Goal: Information Seeking & Learning: Learn about a topic

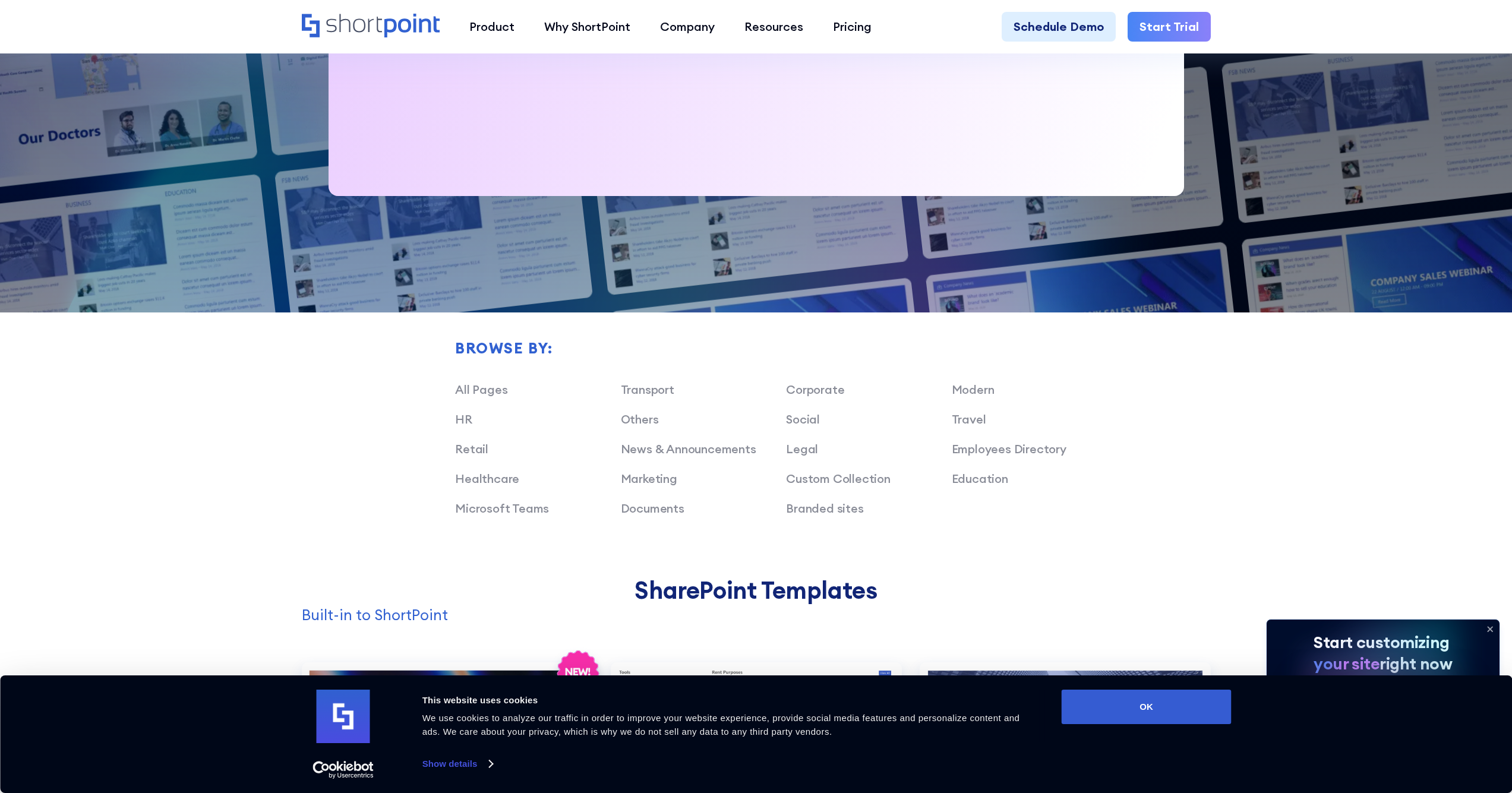
scroll to position [770, 0]
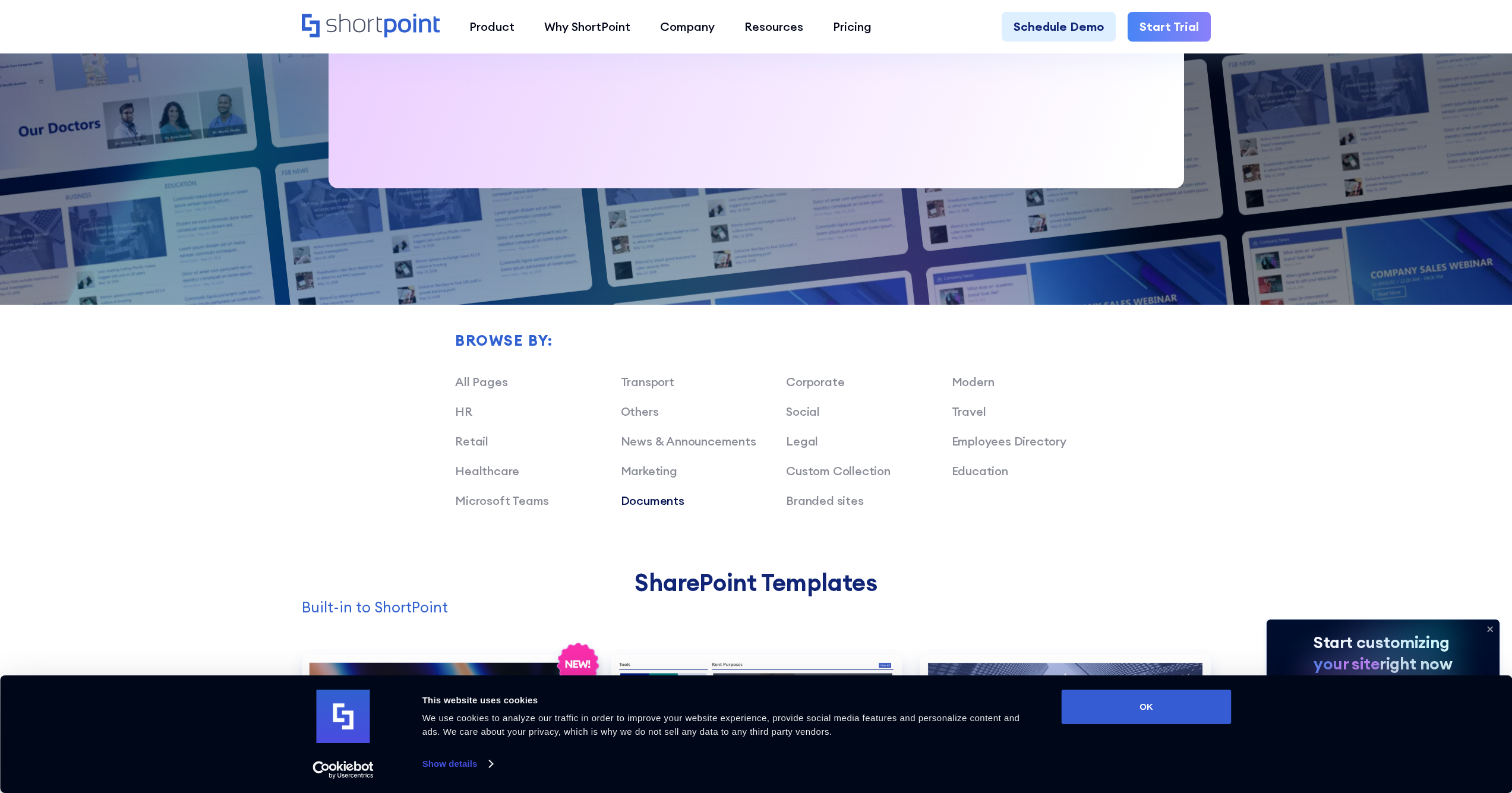
click at [673, 499] on link "Documents" at bounding box center [653, 500] width 64 height 15
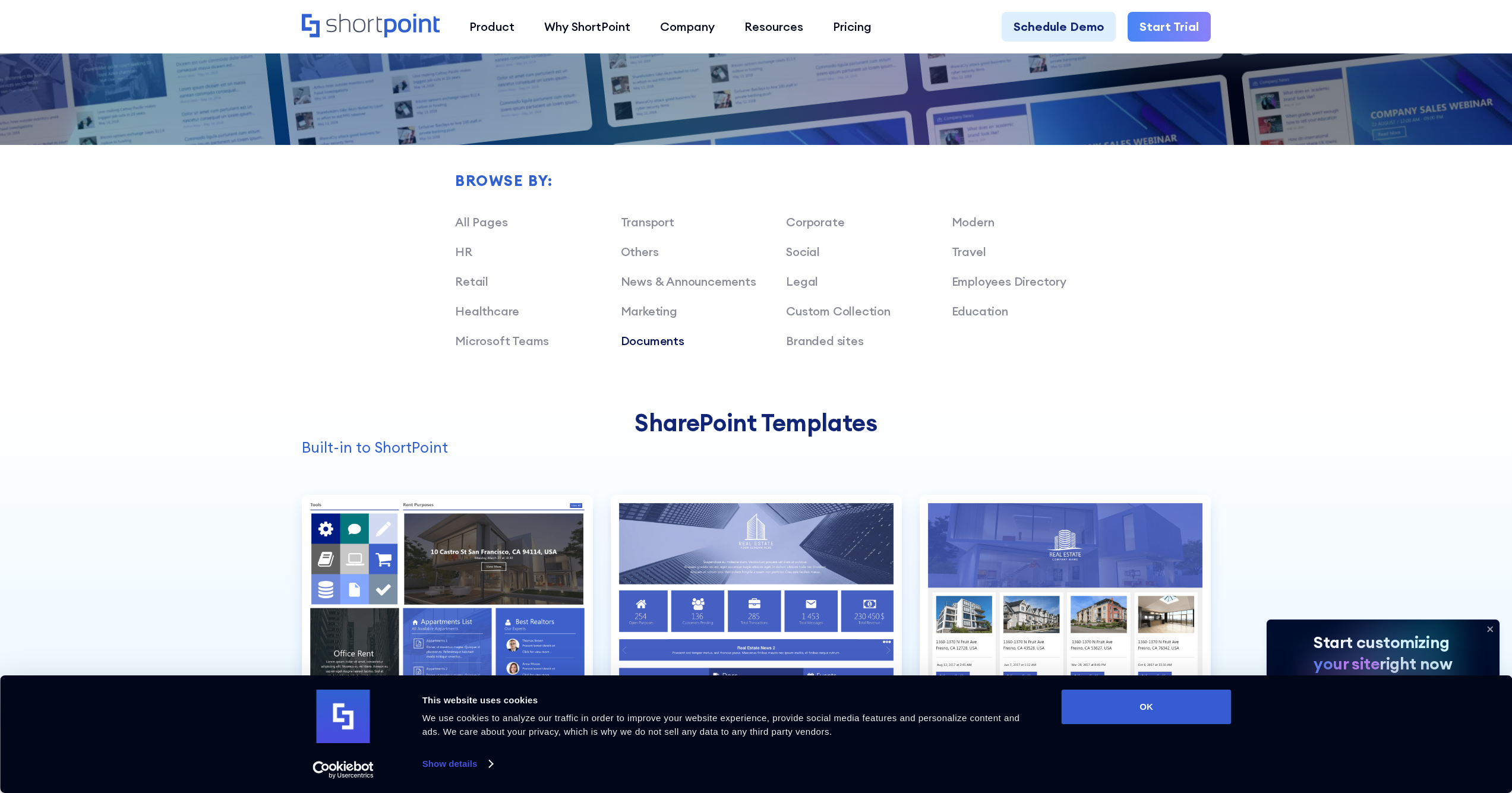
scroll to position [991, 0]
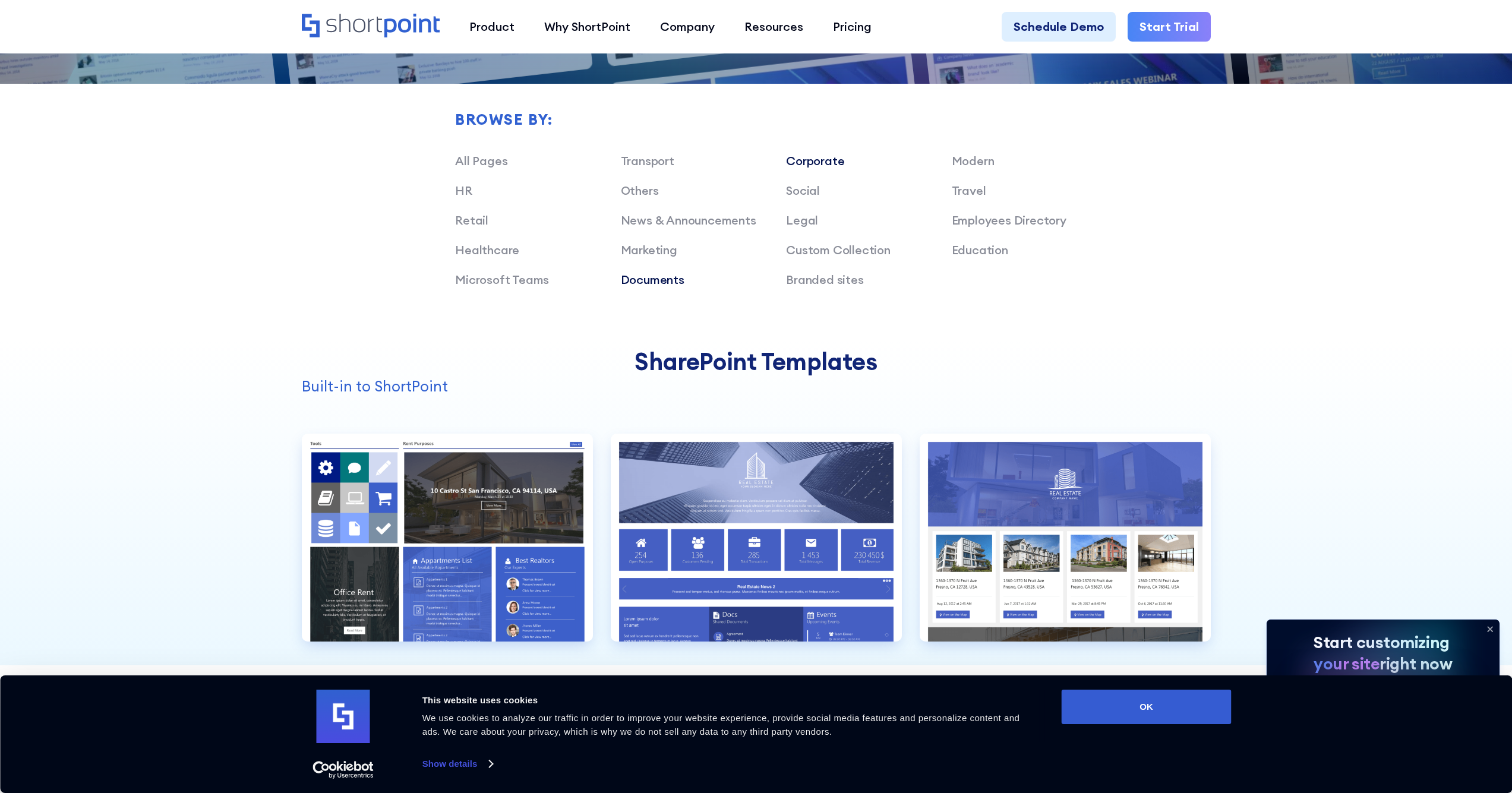
click at [817, 162] on link "Corporate" at bounding box center [815, 160] width 58 height 15
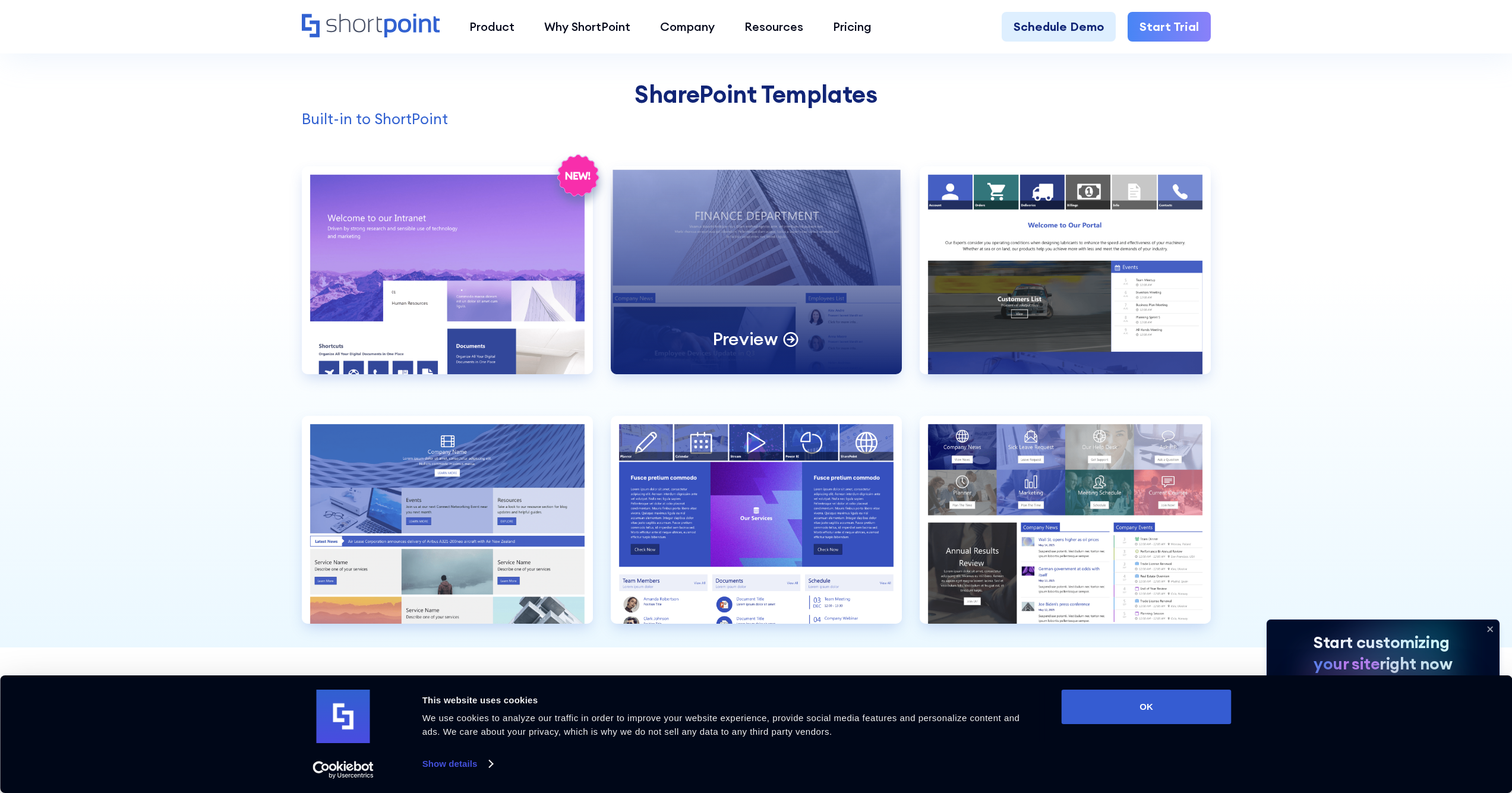
scroll to position [1449, 0]
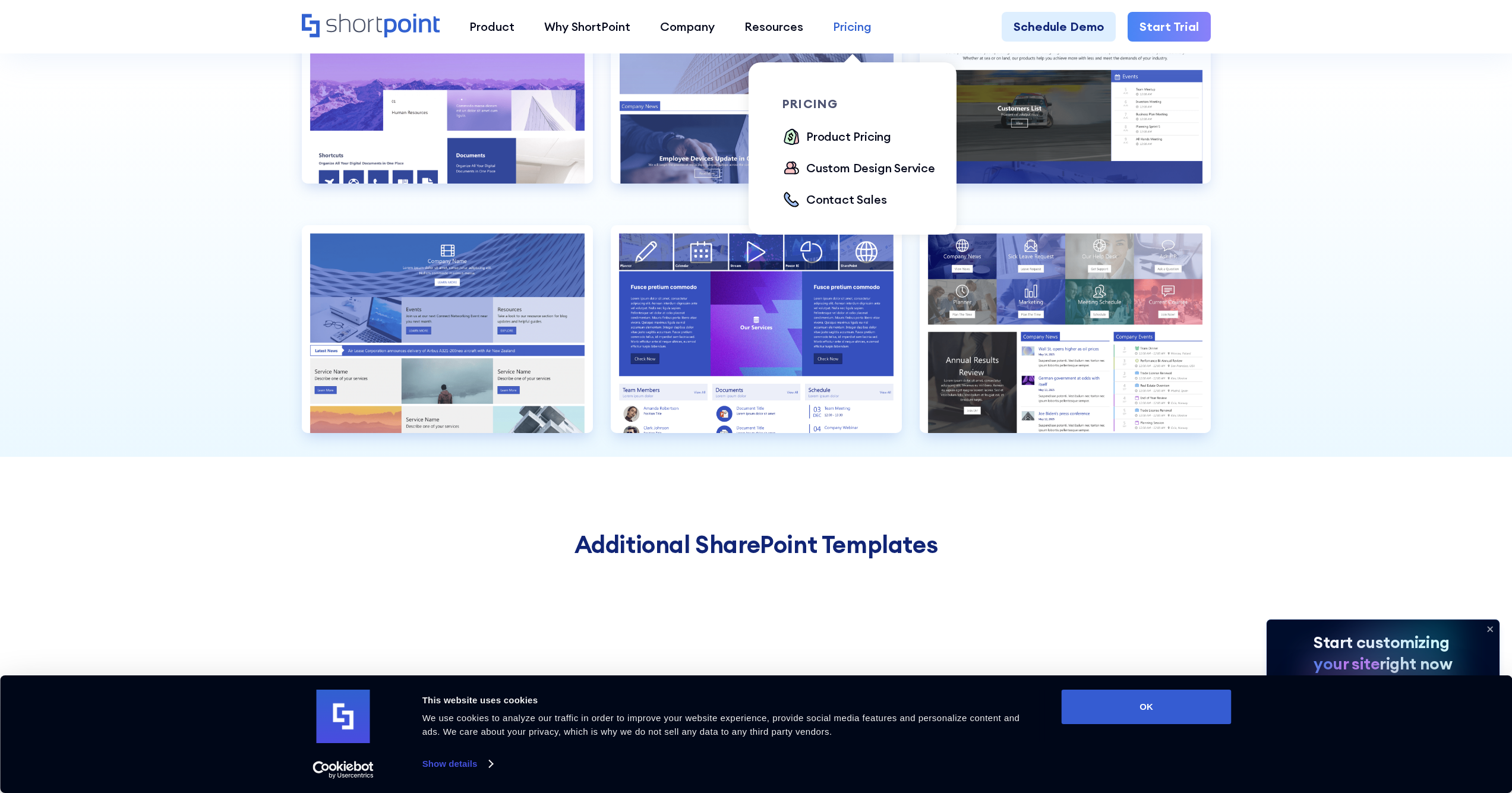
click at [854, 28] on div "Pricing" at bounding box center [852, 26] width 39 height 17
click at [856, 27] on div "Pricing" at bounding box center [852, 26] width 39 height 17
click at [856, 137] on div "Product Pricing" at bounding box center [849, 137] width 85 height 17
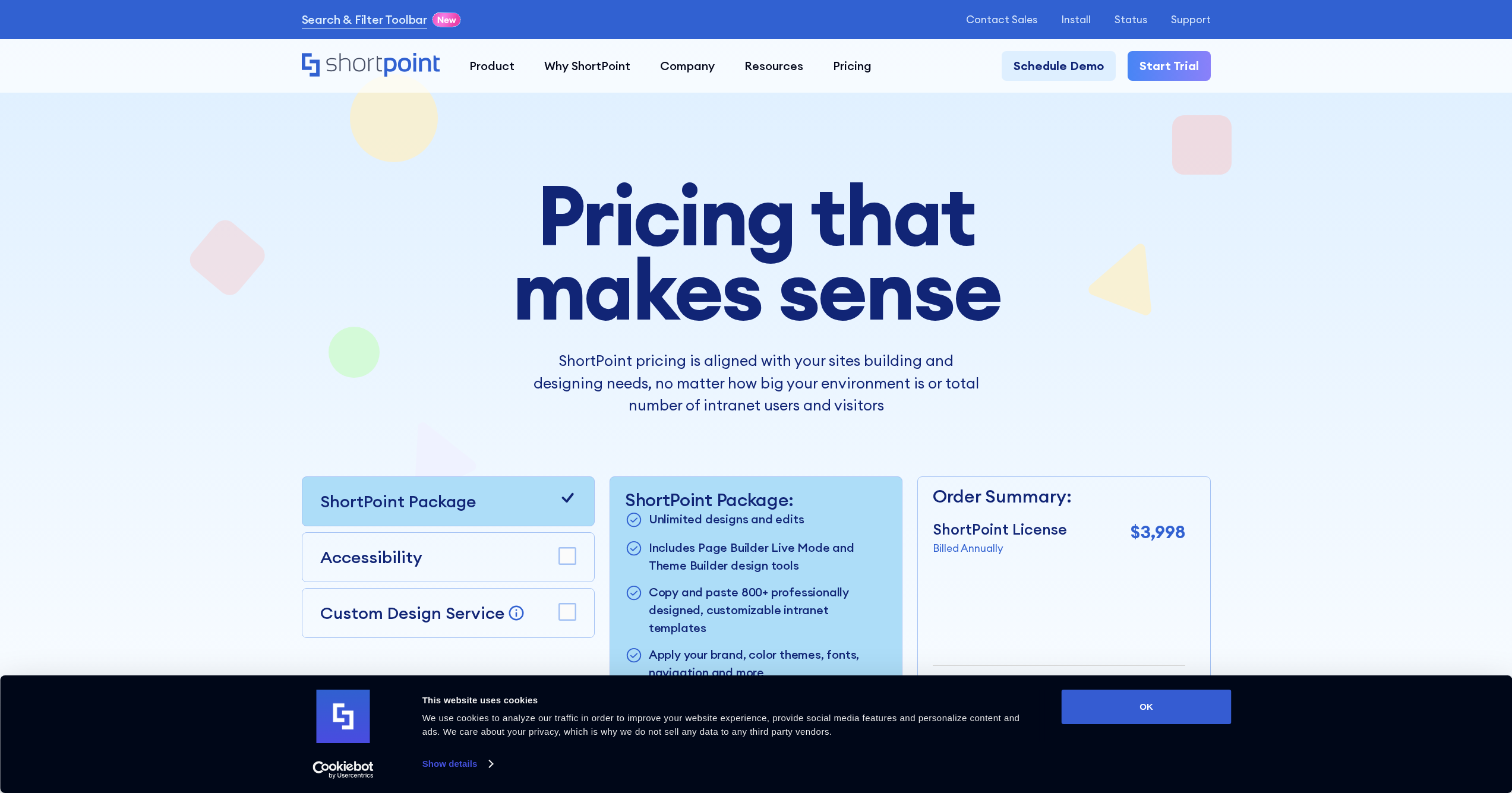
scroll to position [230, 0]
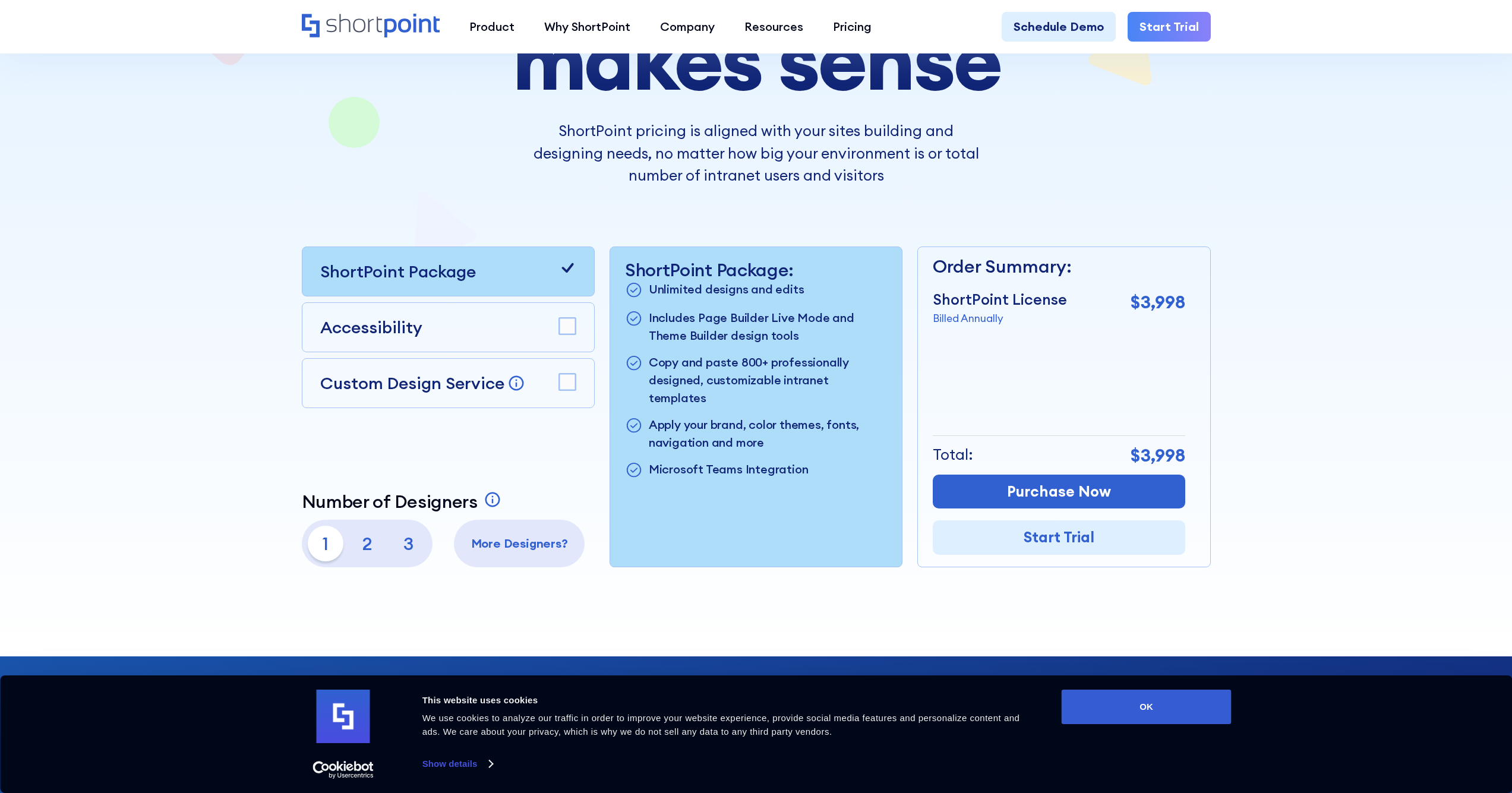
click at [572, 380] on rect at bounding box center [567, 381] width 16 height 17
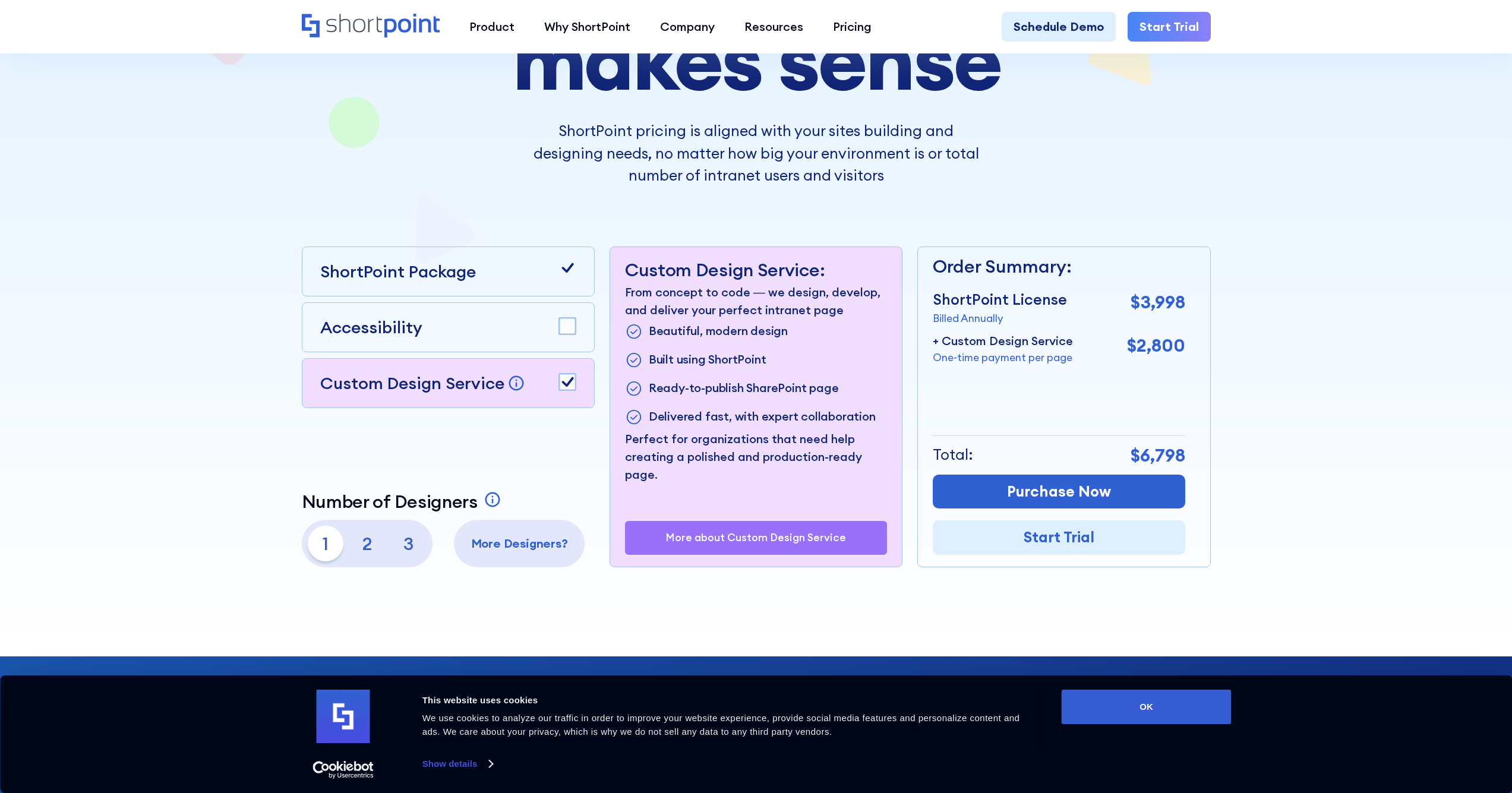
click at [570, 382] on icon at bounding box center [568, 382] width 12 height 10
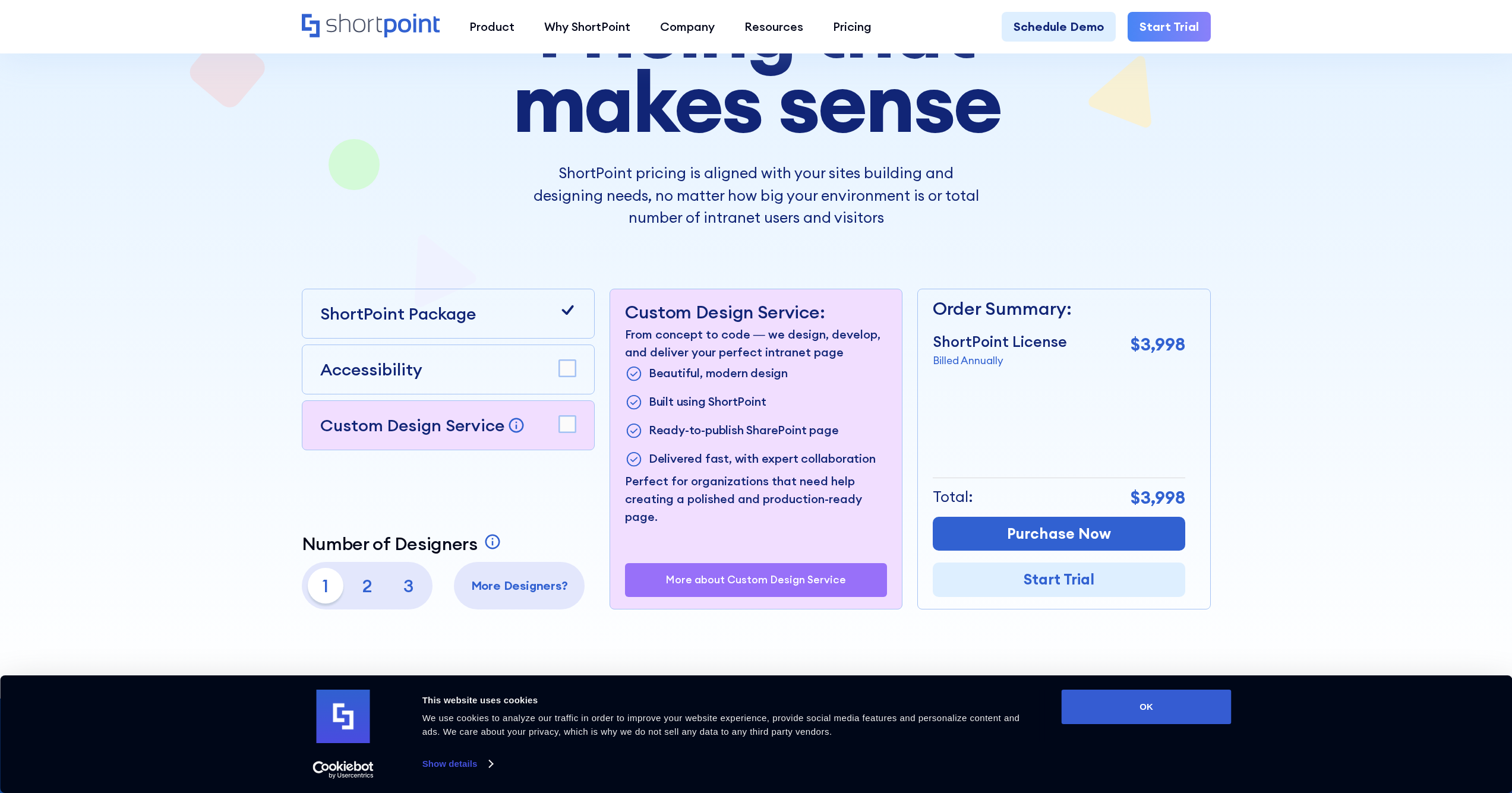
scroll to position [0, 0]
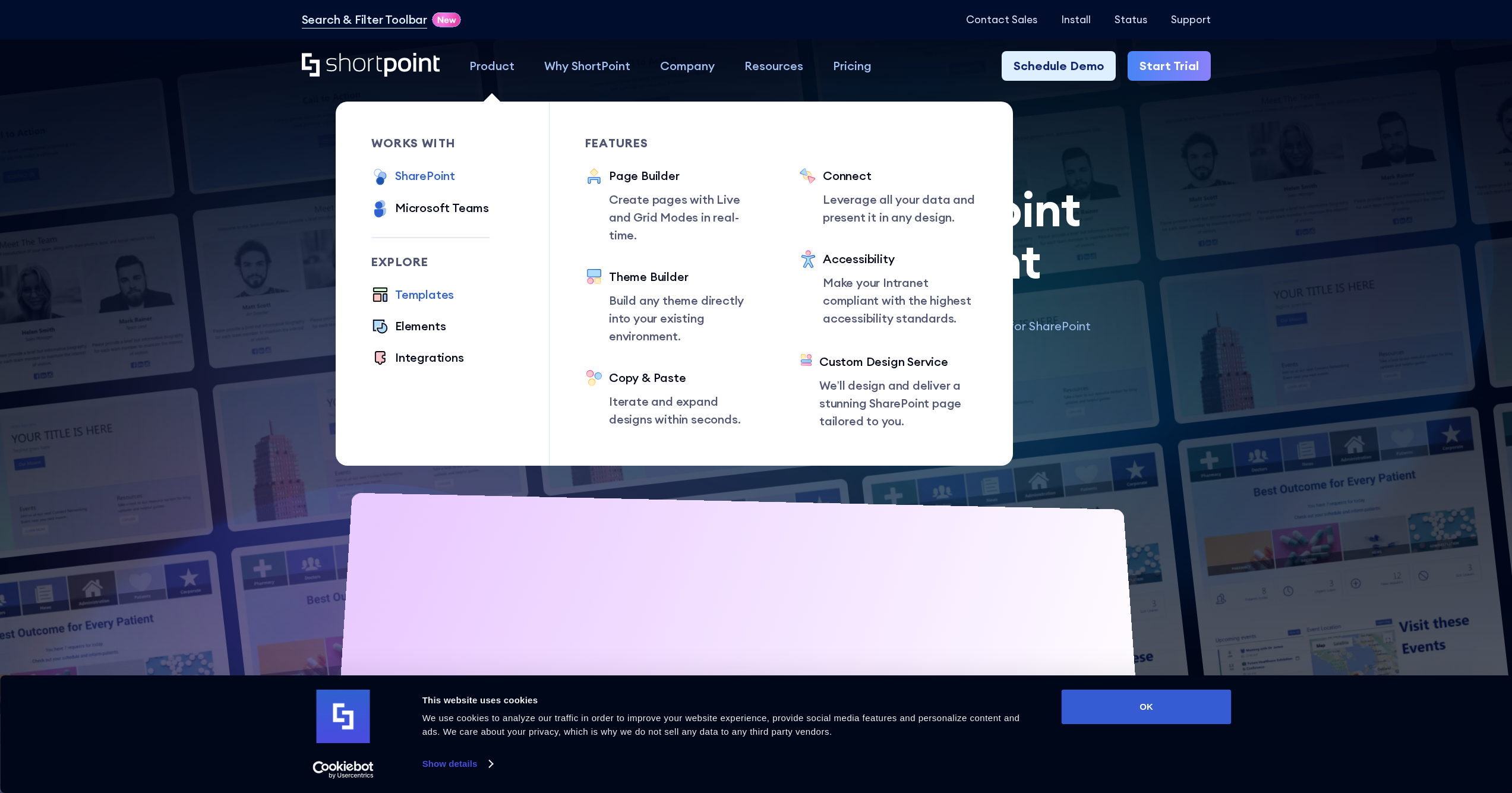
click at [441, 174] on div "SharePoint" at bounding box center [425, 176] width 60 height 17
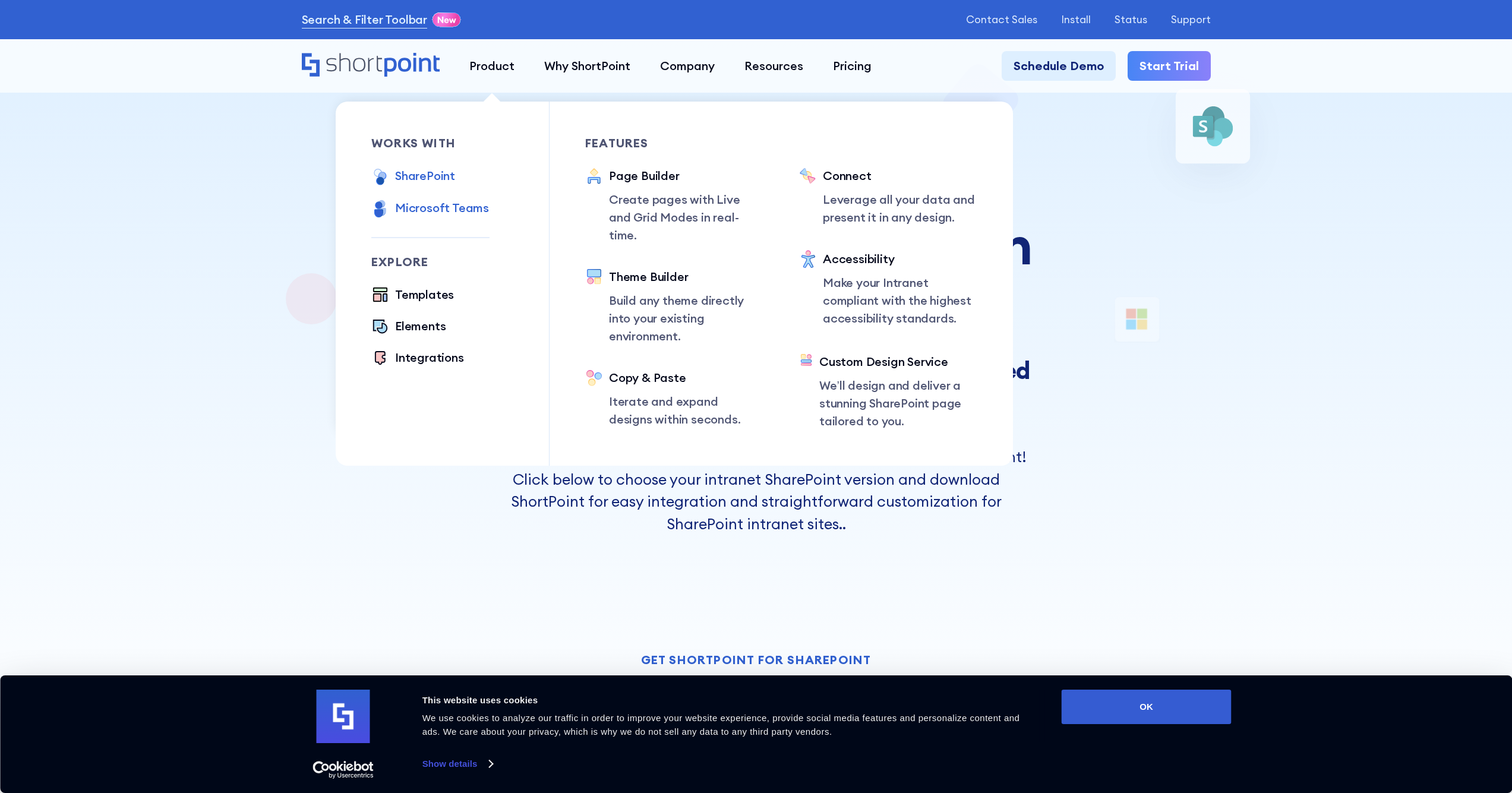
click at [419, 215] on div "Microsoft Teams" at bounding box center [442, 208] width 94 height 17
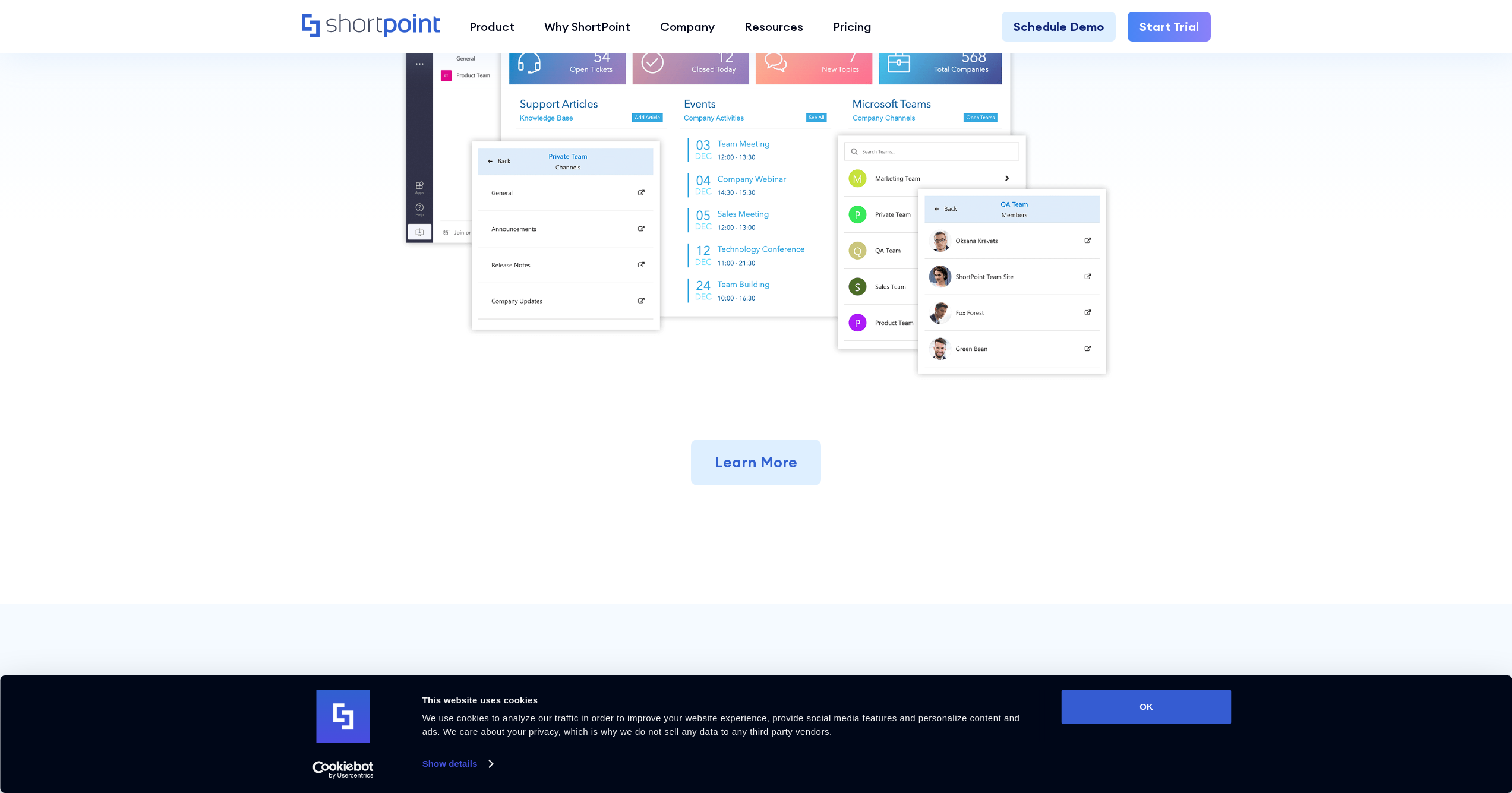
scroll to position [807, 0]
